Goal: Task Accomplishment & Management: Use online tool/utility

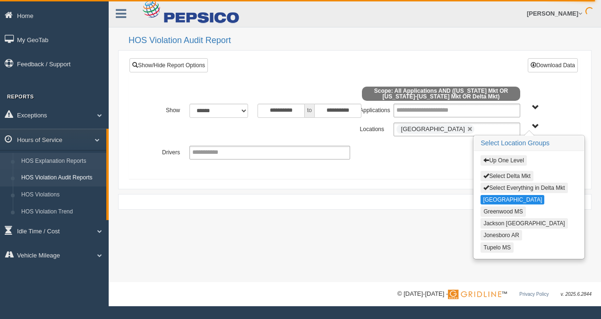
click at [69, 161] on link "HOS Explanation Reports" at bounding box center [61, 161] width 89 height 17
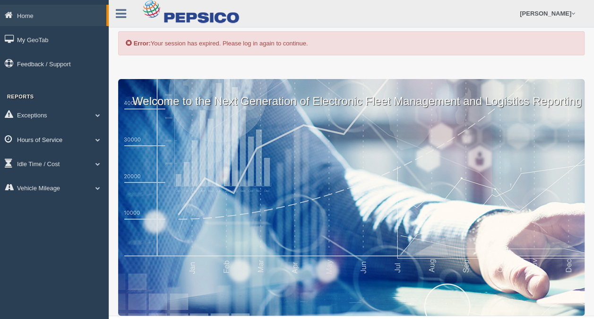
click at [51, 141] on link "Hours of Service" at bounding box center [54, 139] width 109 height 21
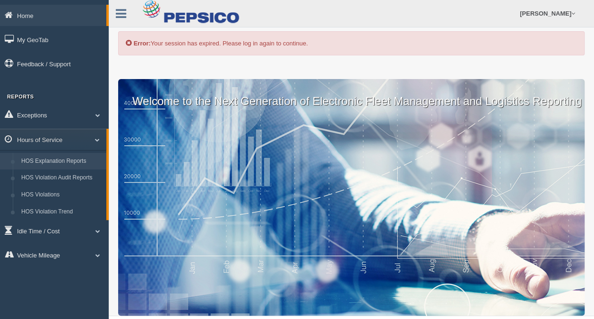
click at [48, 159] on link "HOS Explanation Reports" at bounding box center [61, 161] width 89 height 17
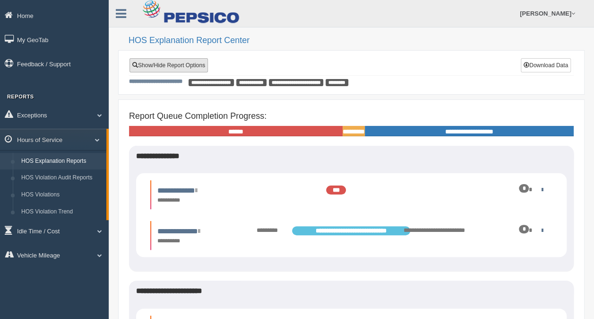
click at [169, 63] on link "Show/Hide Report Options" at bounding box center [169, 65] width 78 height 14
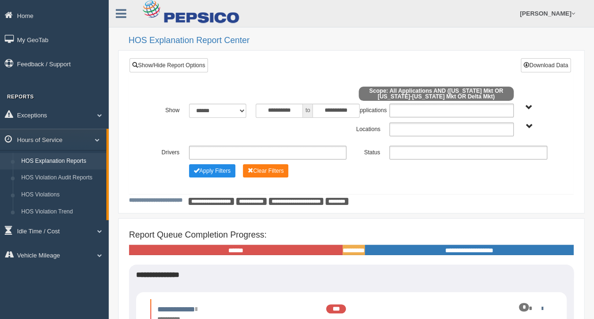
click at [532, 124] on span "Delta Mkt Tennessee Mkt West Virginia-Kentucky Mkt" at bounding box center [529, 126] width 7 height 7
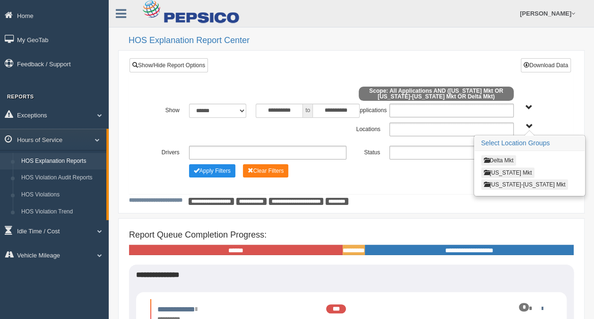
click at [498, 162] on button "Delta Mkt" at bounding box center [498, 160] width 35 height 10
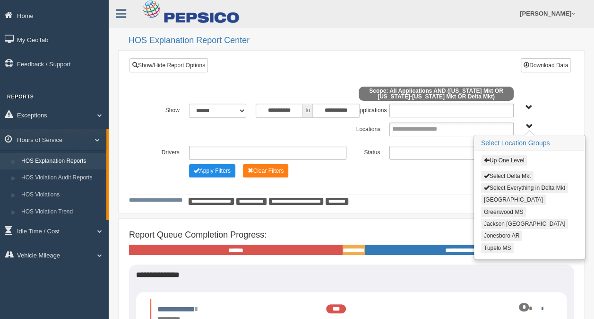
click at [497, 197] on button "[GEOGRAPHIC_DATA]" at bounding box center [513, 199] width 65 height 10
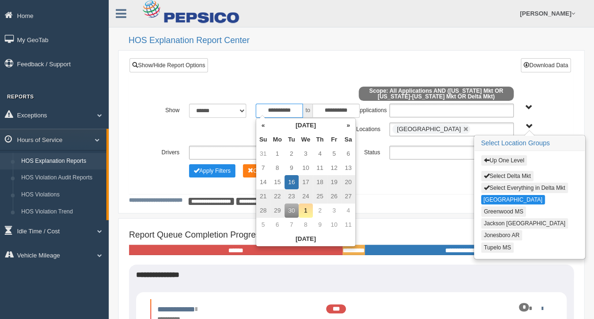
click at [296, 110] on input "**********" at bounding box center [279, 111] width 47 height 14
click at [261, 126] on th "«" at bounding box center [263, 125] width 14 height 14
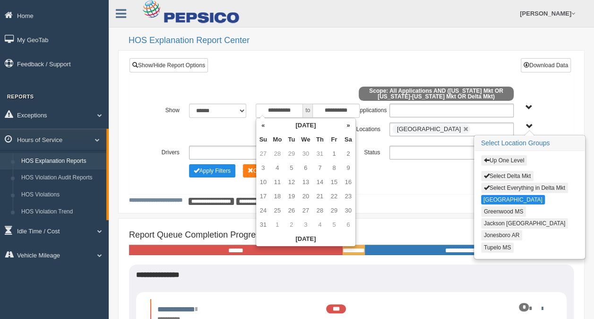
click at [261, 126] on th "«" at bounding box center [263, 125] width 14 height 14
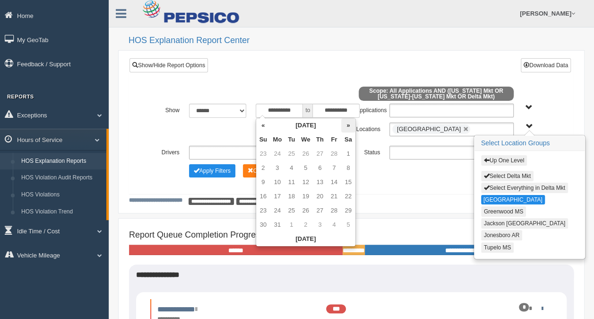
click at [347, 125] on th "»" at bounding box center [348, 125] width 14 height 14
click at [265, 196] on td "20" at bounding box center [263, 196] width 14 height 14
type input "**********"
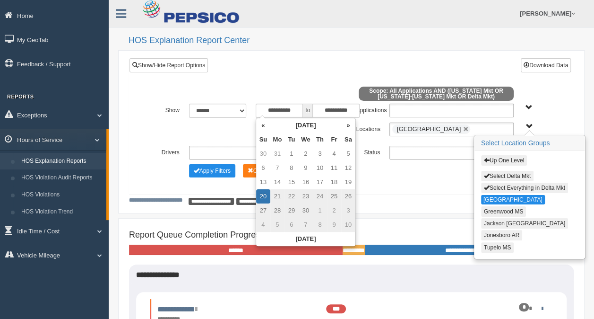
click at [226, 131] on div "**********" at bounding box center [351, 129] width 401 height 14
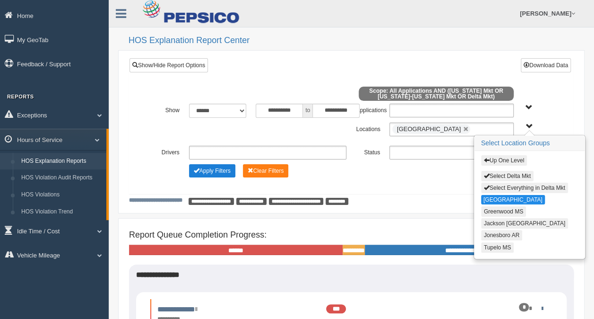
click at [205, 167] on button "Apply Filters" at bounding box center [212, 170] width 46 height 13
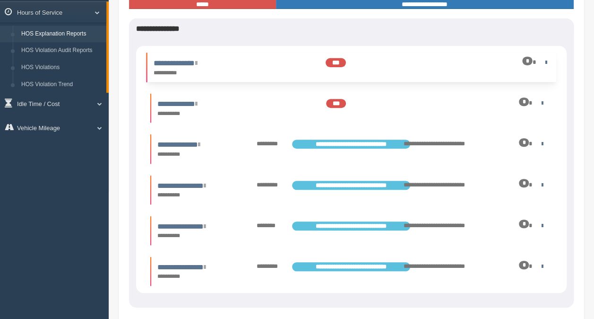
scroll to position [142, 0]
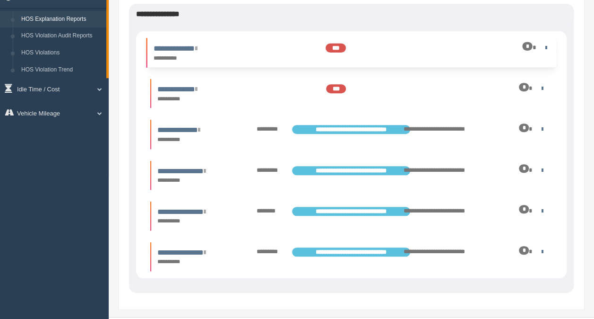
click at [243, 47] on div "**********" at bounding box center [200, 53] width 102 height 20
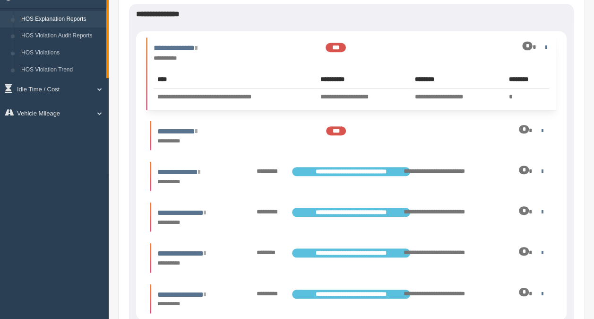
click at [241, 57] on div "**********" at bounding box center [200, 58] width 92 height 9
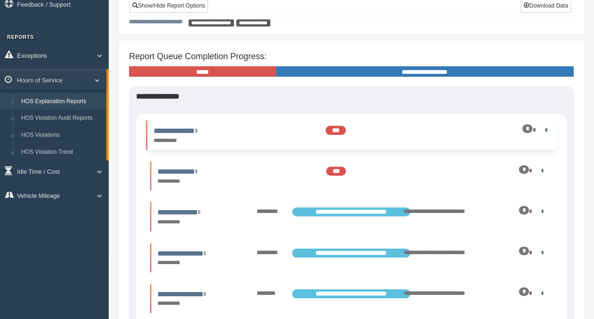
scroll to position [0, 0]
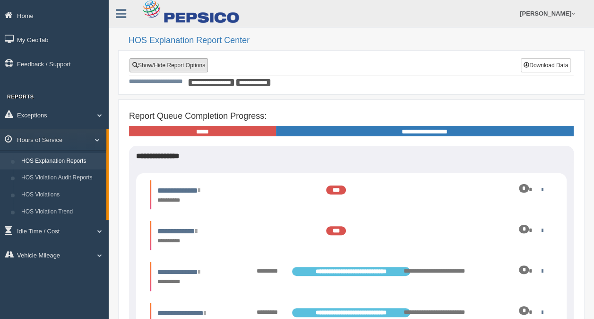
click at [166, 62] on link "Show/Hide Report Options" at bounding box center [169, 65] width 78 height 14
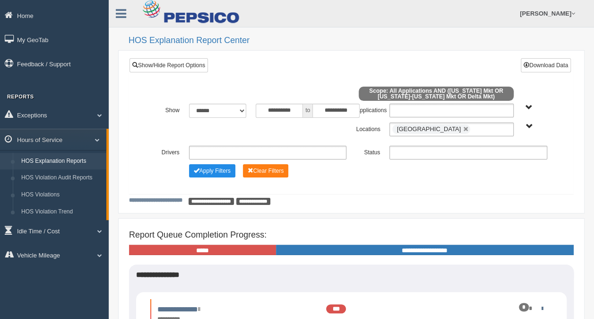
click at [453, 152] on ul at bounding box center [469, 153] width 158 height 14
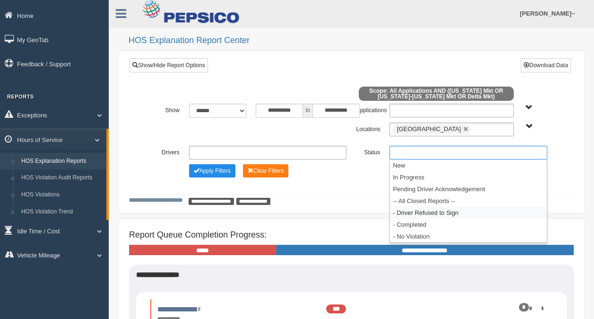
click at [411, 213] on li "- Driver Refused to Sign" at bounding box center [468, 213] width 157 height 12
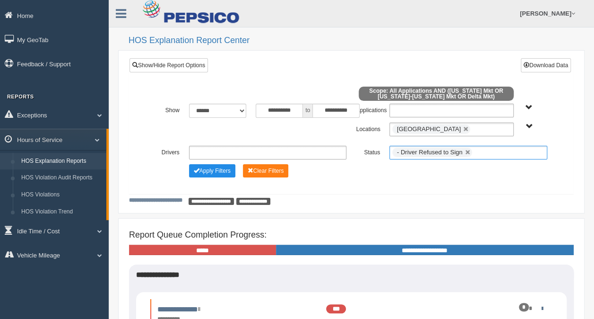
click at [484, 150] on ul "- Driver Refused to Sign" at bounding box center [469, 153] width 158 height 14
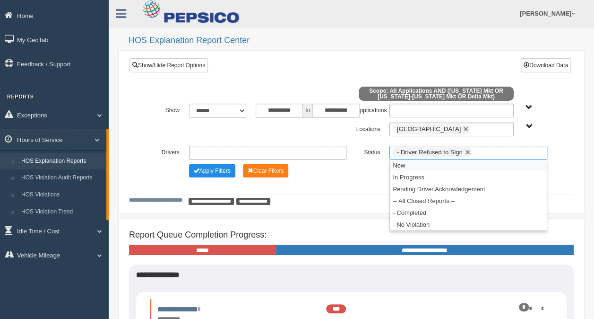
click at [401, 163] on li "New" at bounding box center [468, 165] width 157 height 12
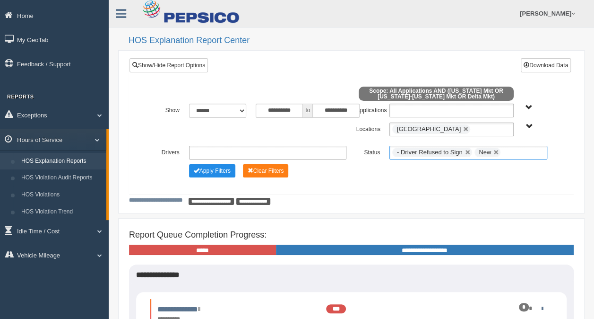
click at [511, 148] on input "text" at bounding box center [509, 153] width 12 height 12
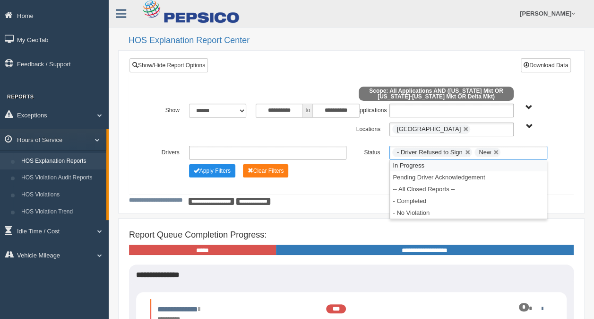
click at [413, 165] on li "In Progress" at bounding box center [468, 165] width 157 height 12
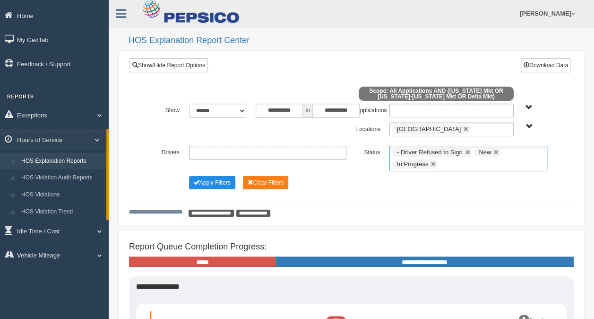
click at [515, 157] on ul "- Driver Refused to Sign New In Progress" at bounding box center [469, 159] width 158 height 26
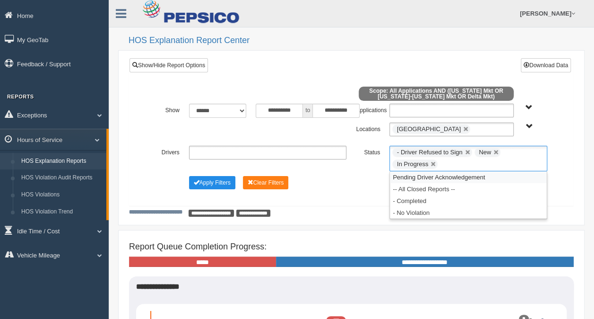
click at [429, 175] on li "Pending Driver Acknowledgement" at bounding box center [468, 177] width 157 height 12
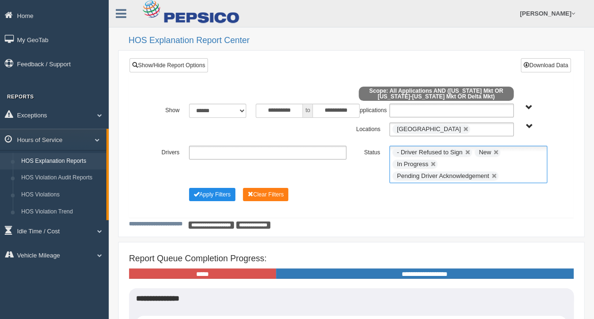
click at [519, 176] on ul "- Driver Refused to Sign New In Progress Pending Driver Acknowledgement" at bounding box center [469, 164] width 158 height 37
click at [356, 189] on div "Apply Filters Clear Filters" at bounding box center [351, 193] width 401 height 10
click at [213, 192] on button "Apply Filters" at bounding box center [212, 194] width 46 height 13
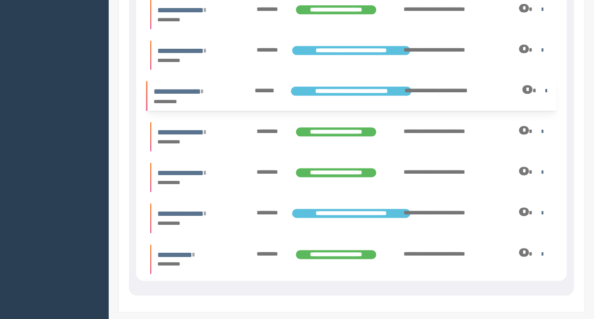
scroll to position [520, 0]
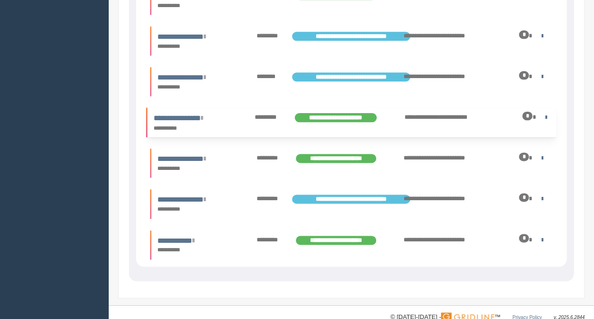
click at [258, 120] on div "*********" at bounding box center [267, 117] width 34 height 9
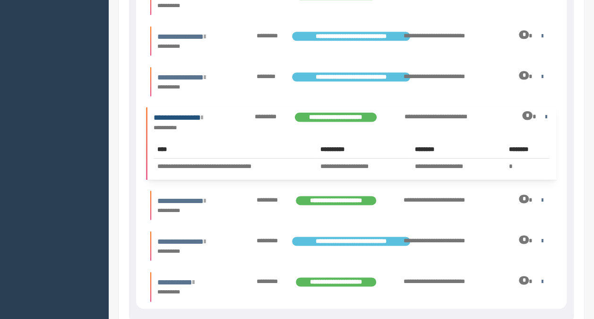
click at [203, 117] on icon at bounding box center [202, 118] width 2 height 8
